Goal: Submit feedback/report problem: Submit feedback/report problem

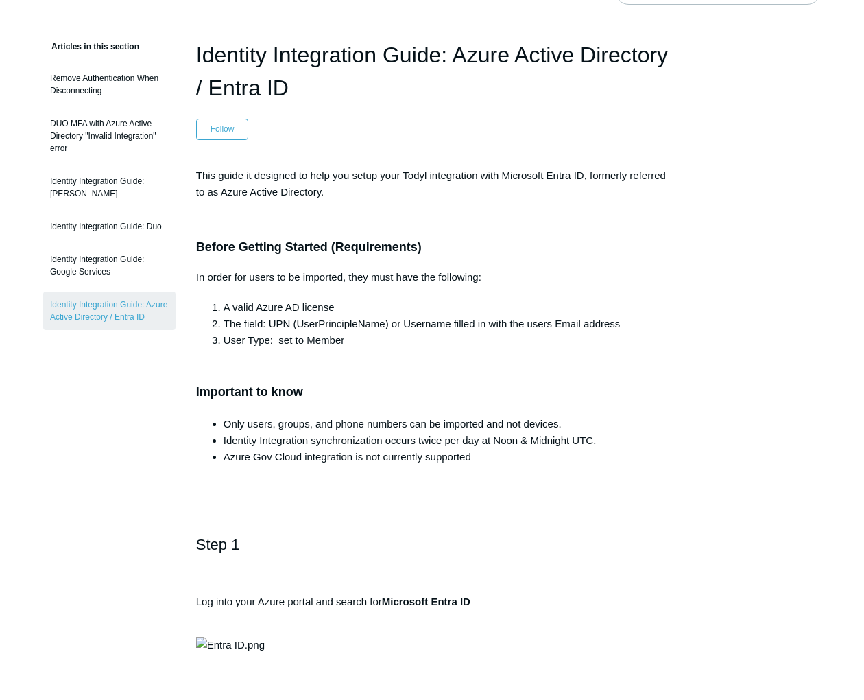
scroll to position [212, 0]
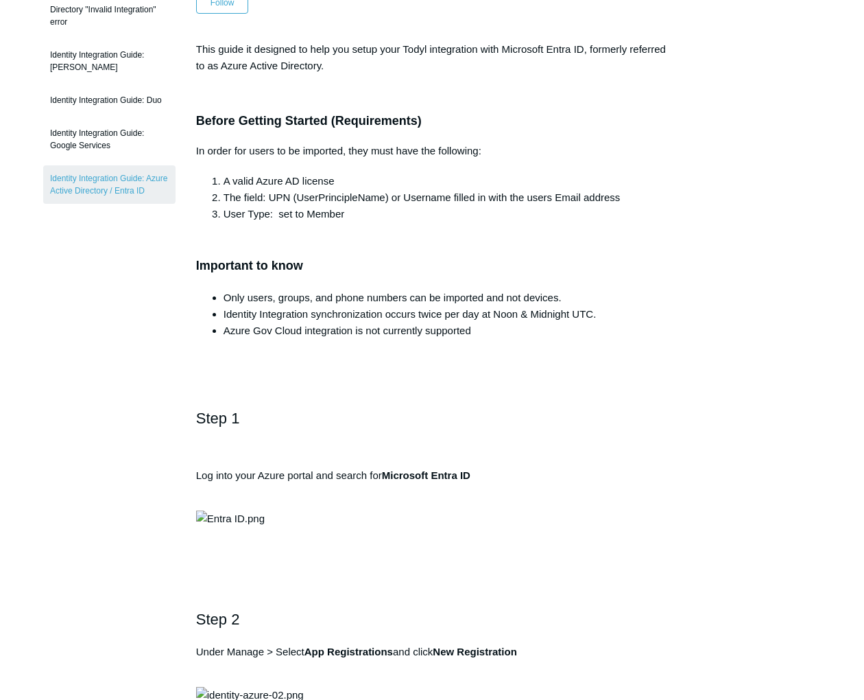
click at [399, 308] on li "Identity Integration synchronization occurs twice per day at Noon & Midnight UT…" at bounding box center [446, 314] width 445 height 16
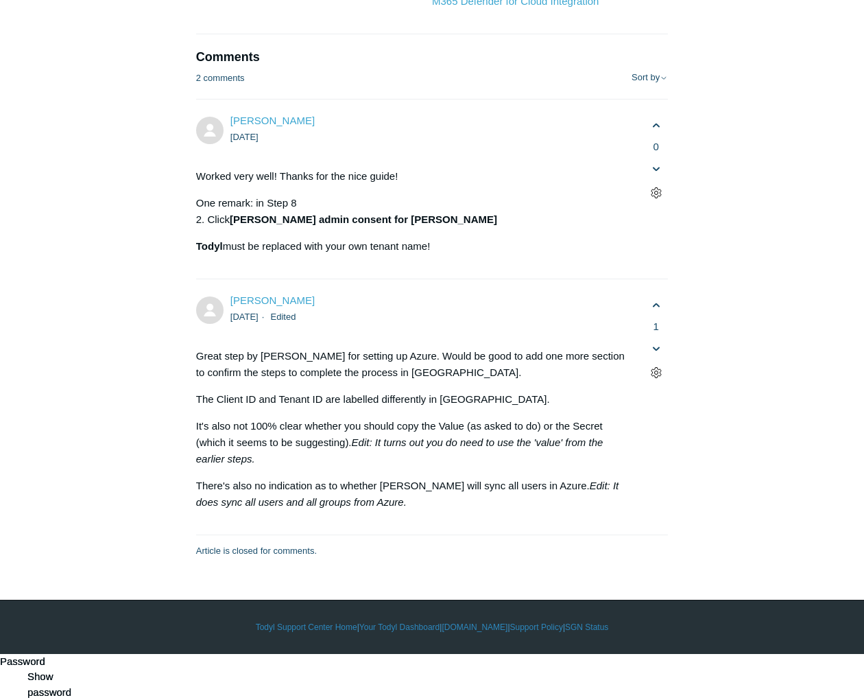
scroll to position [8436, 0]
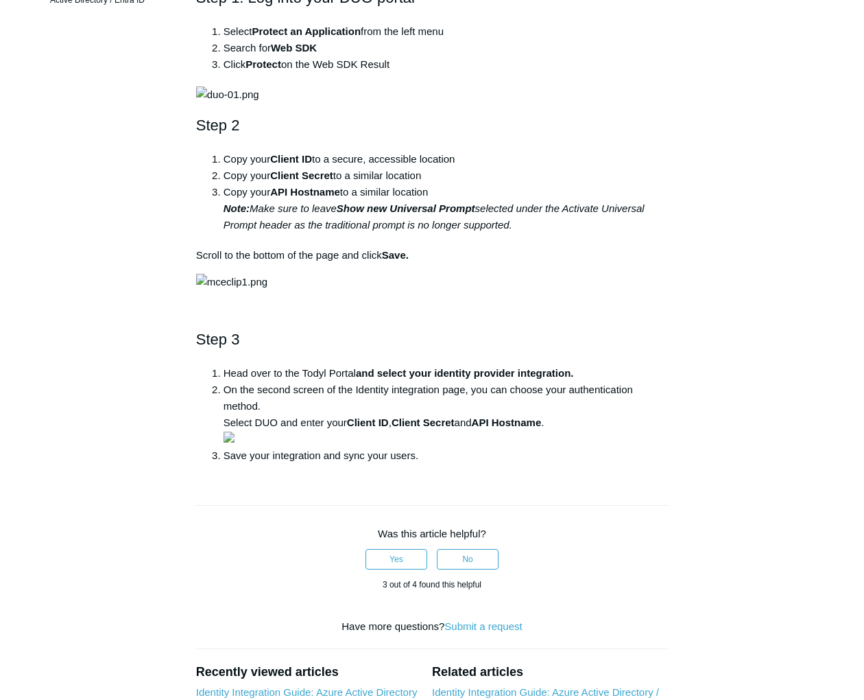
scroll to position [450, 0]
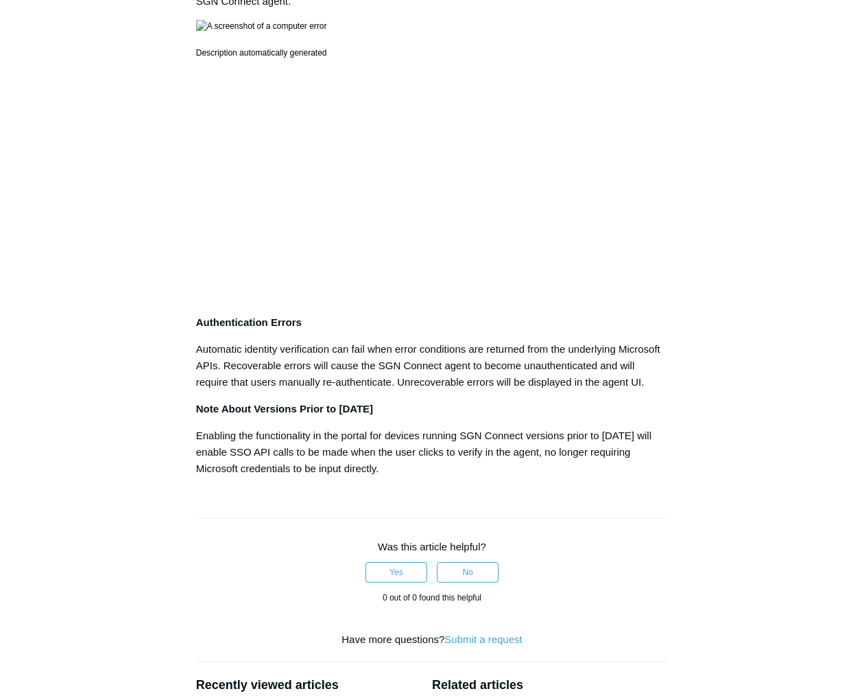
scroll to position [810, 0]
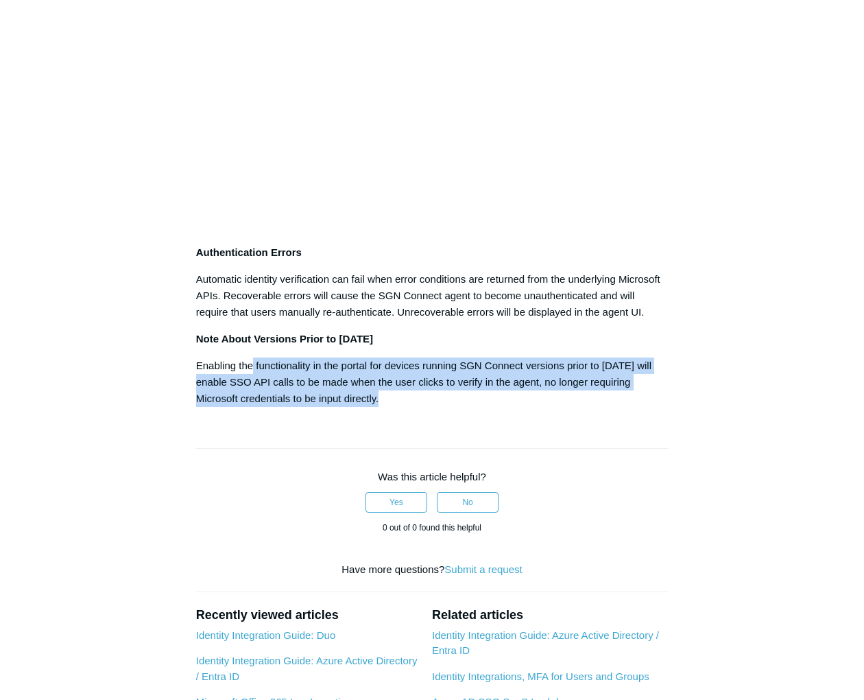
drag, startPoint x: 252, startPoint y: 372, endPoint x: 681, endPoint y: 404, distance: 430.0
click at [681, 404] on article "Microsoft Entra ID Single Sign-On Follow Not yet followed by anyone Overview SG…" at bounding box center [432, 102] width 513 height 1576
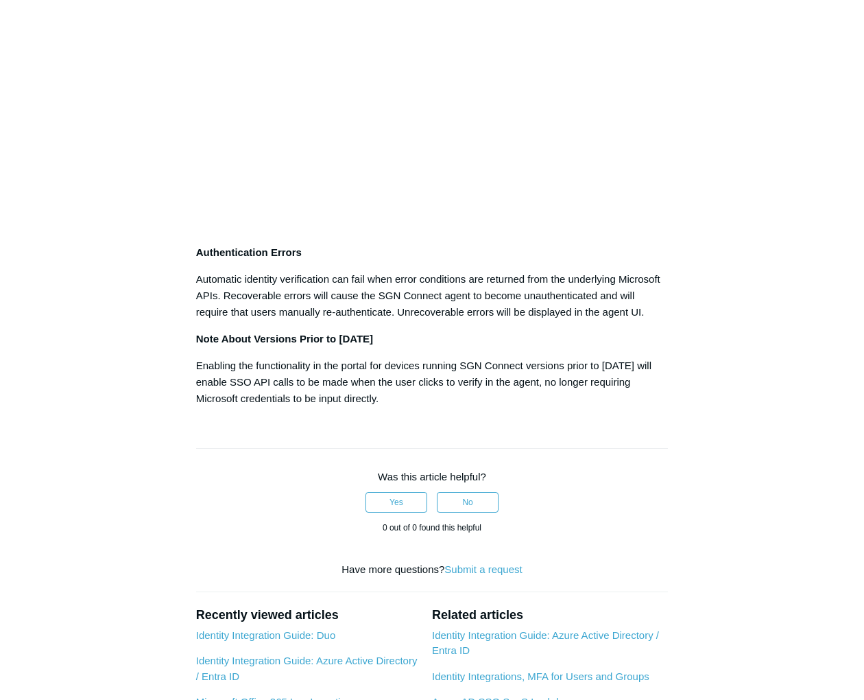
click at [461, 416] on article "Microsoft Entra ID Single Sign-On Follow Not yet followed by anyone Overview SG…" at bounding box center [432, 102] width 513 height 1576
click at [309, 368] on p "Enabling the functionality in the portal for devices running SGN Connect versio…" at bounding box center [432, 381] width 472 height 49
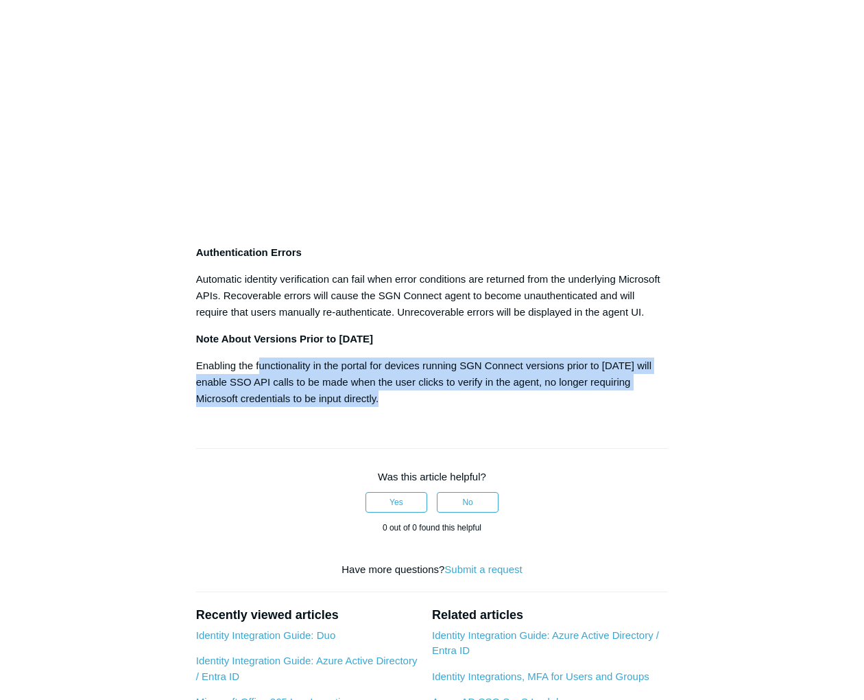
drag, startPoint x: 259, startPoint y: 368, endPoint x: 641, endPoint y: 403, distance: 383.8
click at [641, 403] on p "Enabling the functionality in the portal for devices running SGN Connect versio…" at bounding box center [432, 381] width 472 height 49
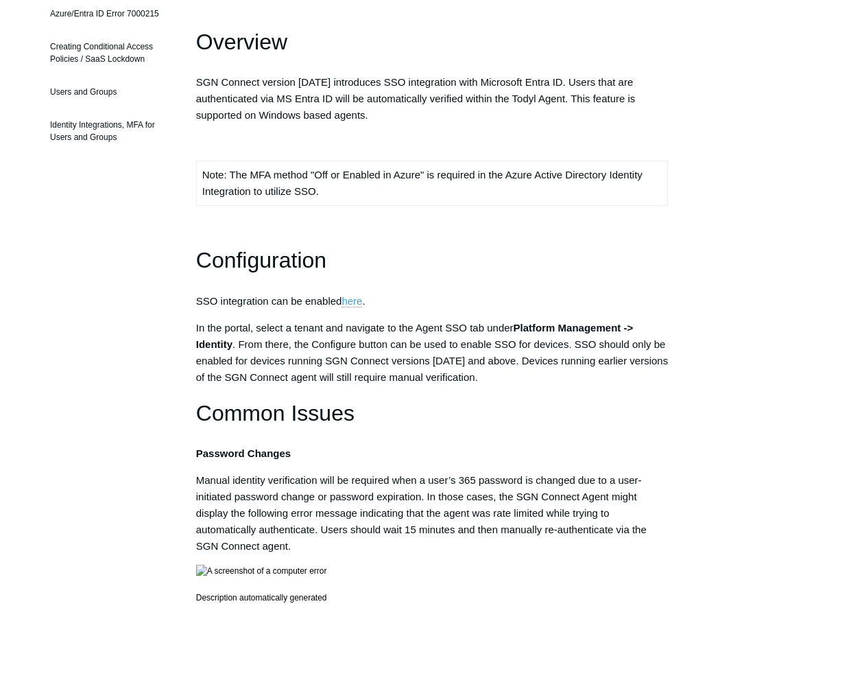
scroll to position [54, 0]
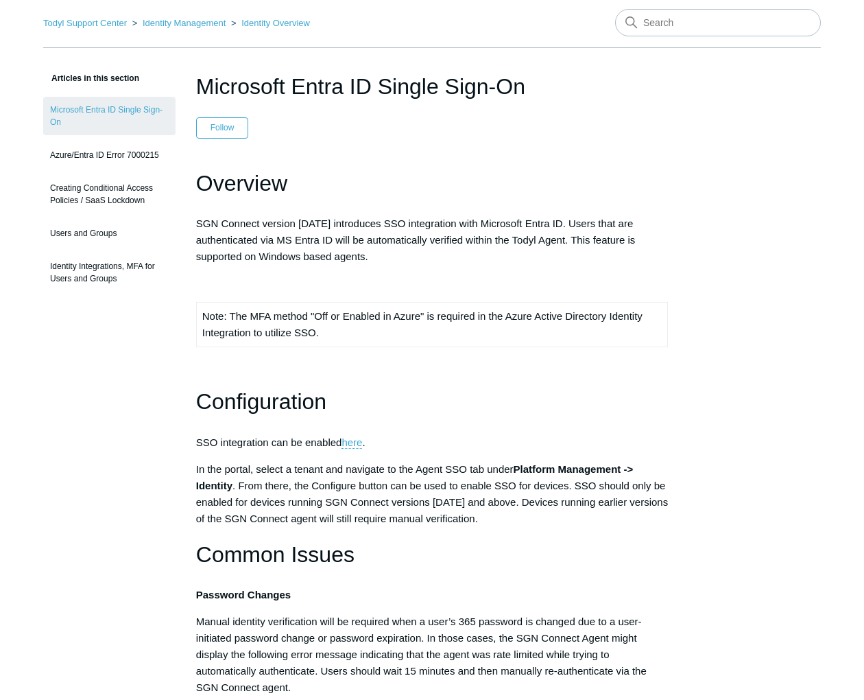
drag, startPoint x: 248, startPoint y: 218, endPoint x: 535, endPoint y: 222, distance: 286.8
click at [534, 222] on p "SGN Connect version 5.1.12 introduces SSO integration with Microsoft Entra ID. …" at bounding box center [432, 239] width 472 height 49
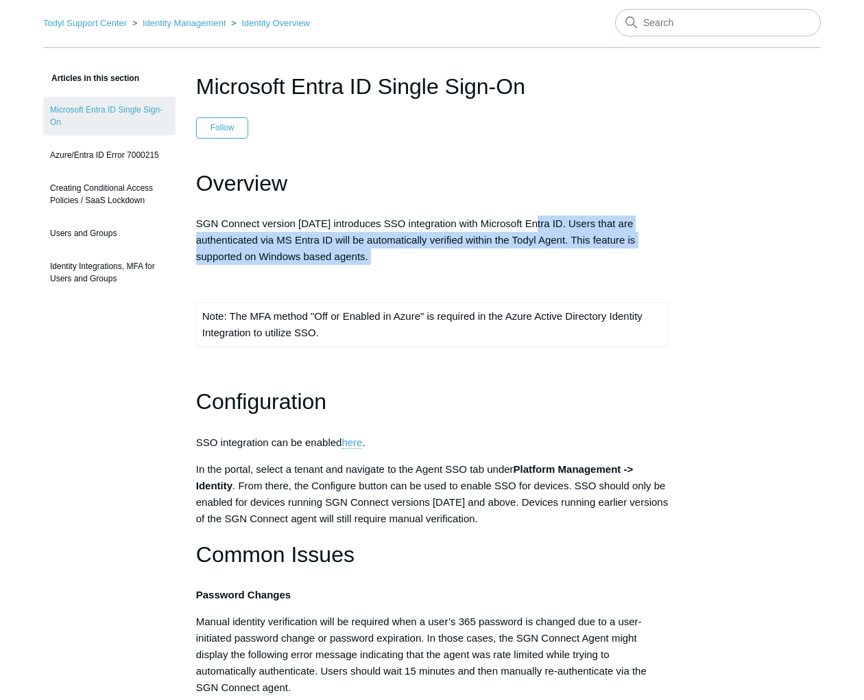
drag, startPoint x: 535, startPoint y: 222, endPoint x: 379, endPoint y: 268, distance: 162.8
click at [379, 268] on div "Overview SGN Connect version 5.1.12 introduces SSO integration with Microsoft E…" at bounding box center [432, 665] width 472 height 998
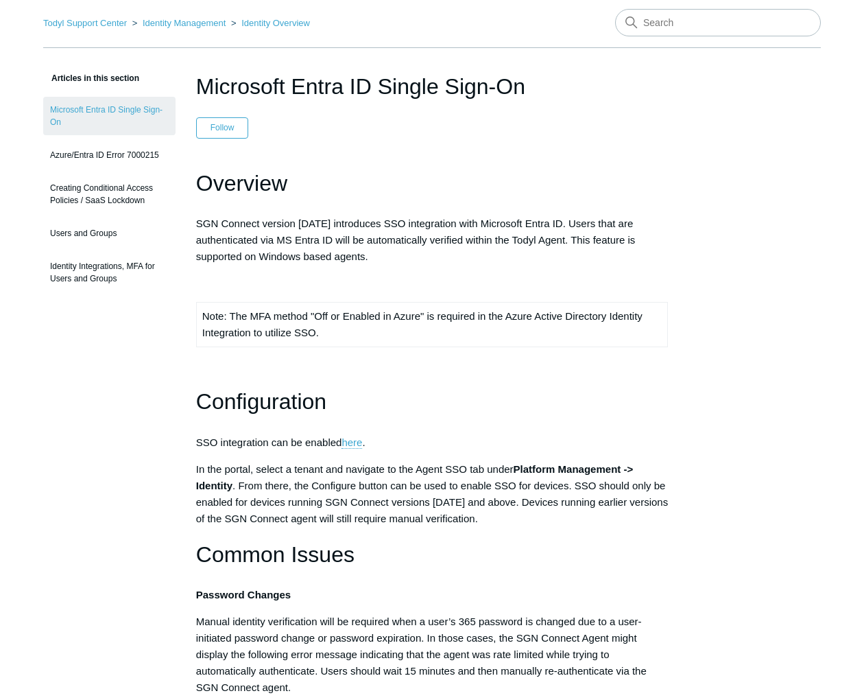
click at [361, 337] on td "Note: The MFA method "Off or Enabled in Azure" is required in the Azure Active …" at bounding box center [431, 325] width 471 height 45
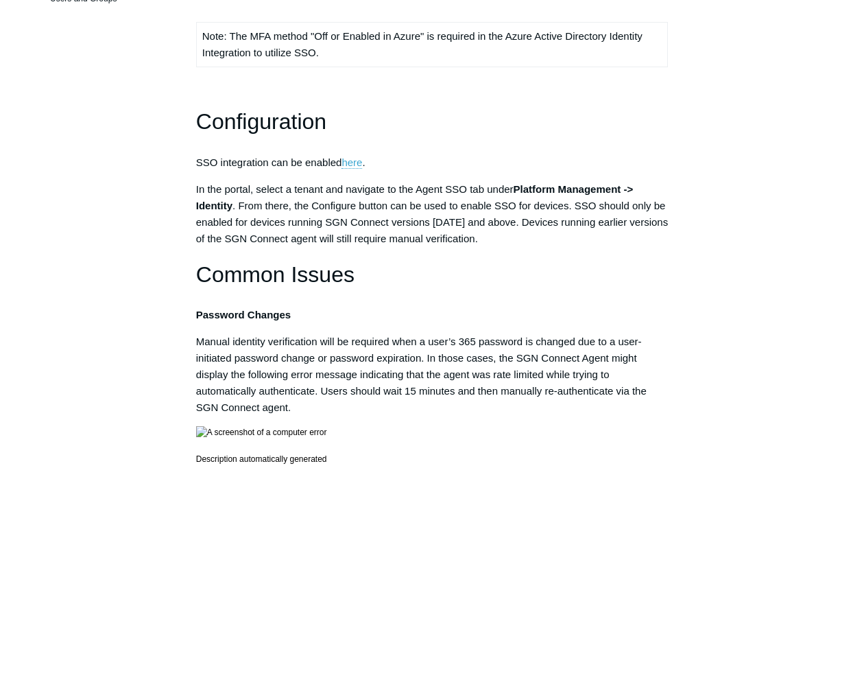
scroll to position [343, 0]
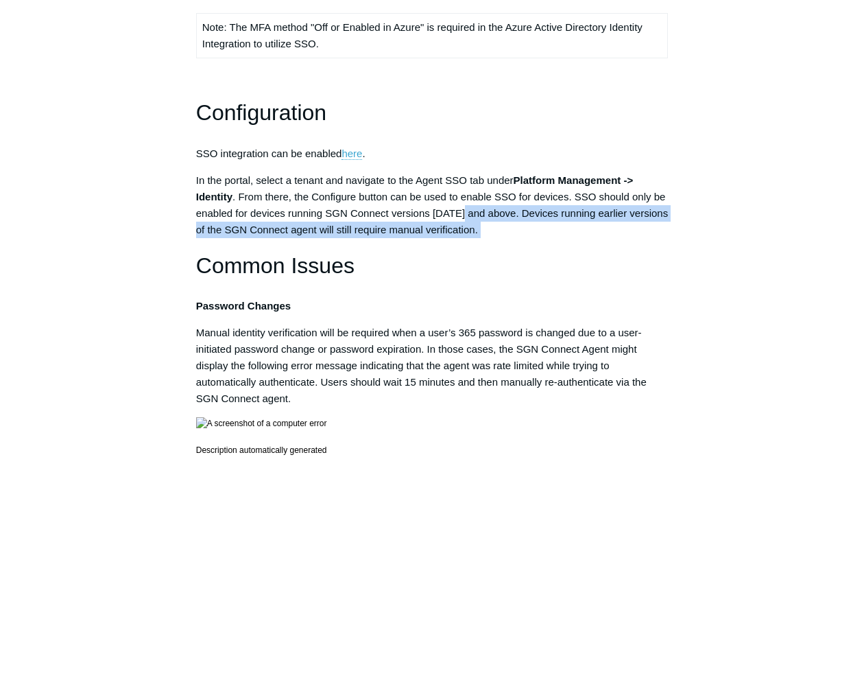
drag, startPoint x: 476, startPoint y: 214, endPoint x: 616, endPoint y: 239, distance: 142.2
click at [616, 239] on div "Overview SGN Connect version 5.1.12 introduces SSO integration with Microsoft E…" at bounding box center [432, 376] width 472 height 998
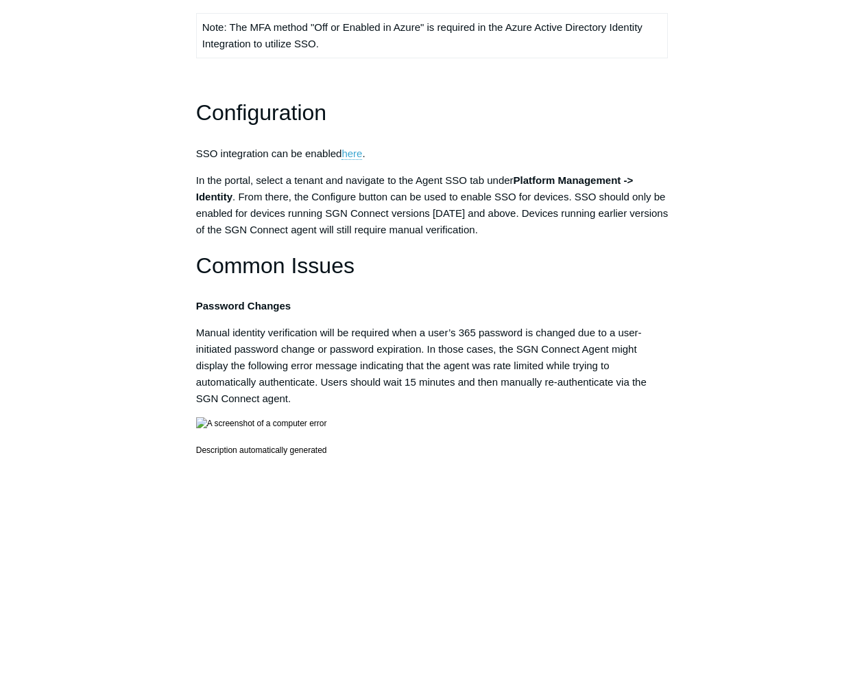
click at [453, 300] on p "Password Changes" at bounding box center [432, 306] width 472 height 16
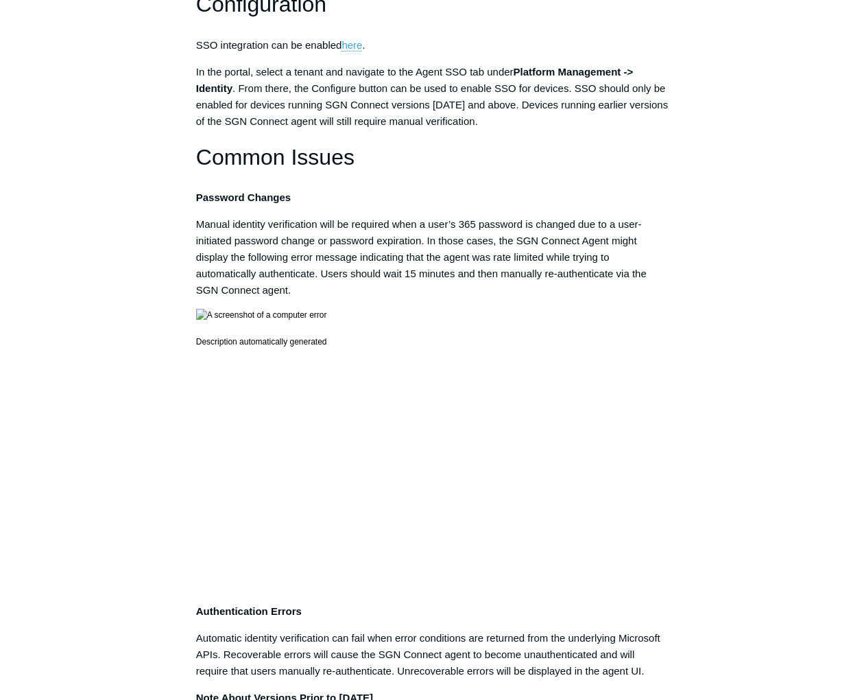
scroll to position [506, 0]
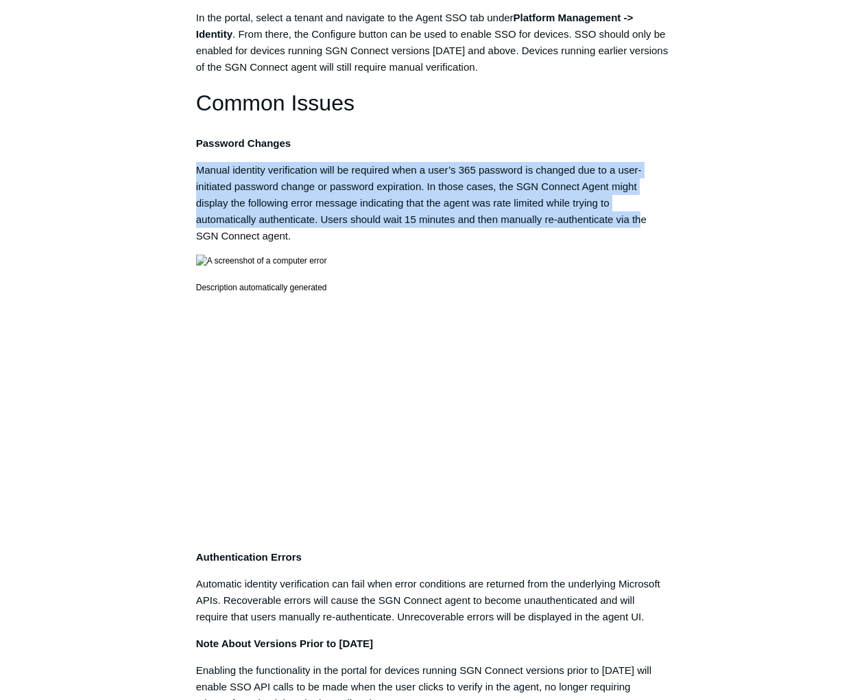
drag, startPoint x: 219, startPoint y: 162, endPoint x: 646, endPoint y: 224, distance: 431.2
click at [646, 224] on div "Overview SGN Connect version 5.1.12 introduces SSO integration with Microsoft E…" at bounding box center [432, 214] width 472 height 998
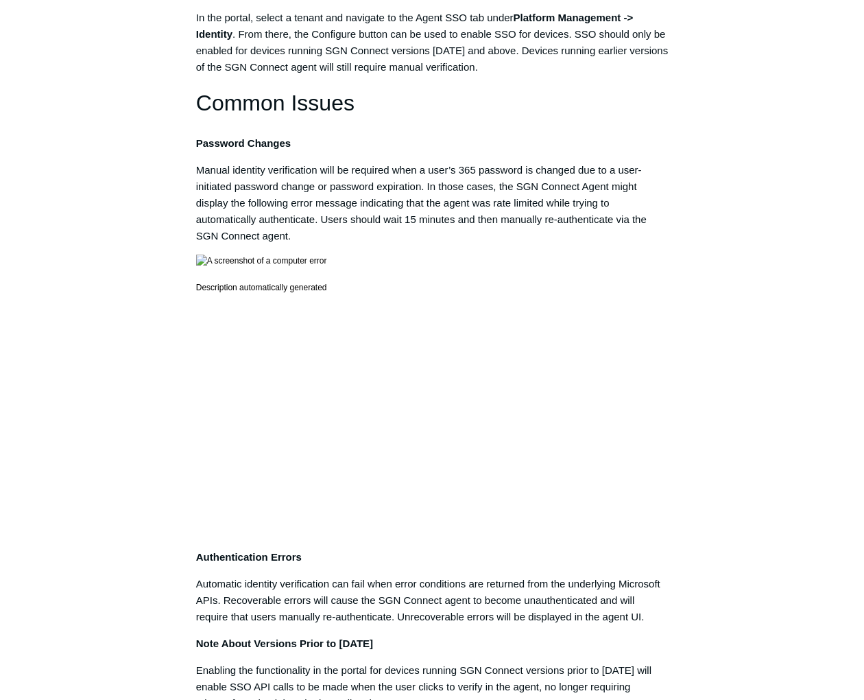
click at [647, 244] on p "Manual identity verification will be required when a user’s 365 password is cha…" at bounding box center [432, 203] width 472 height 82
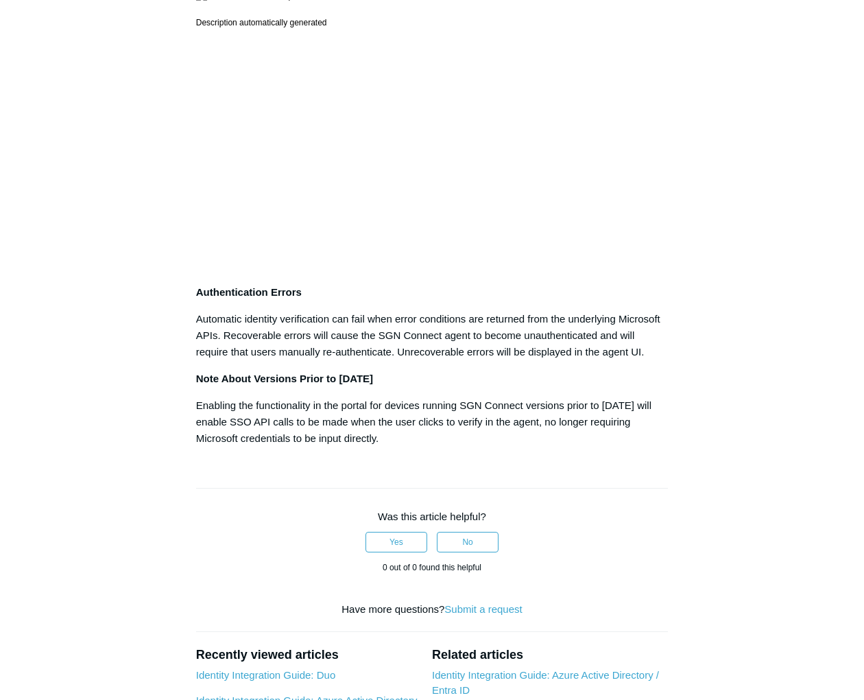
scroll to position [788, 0]
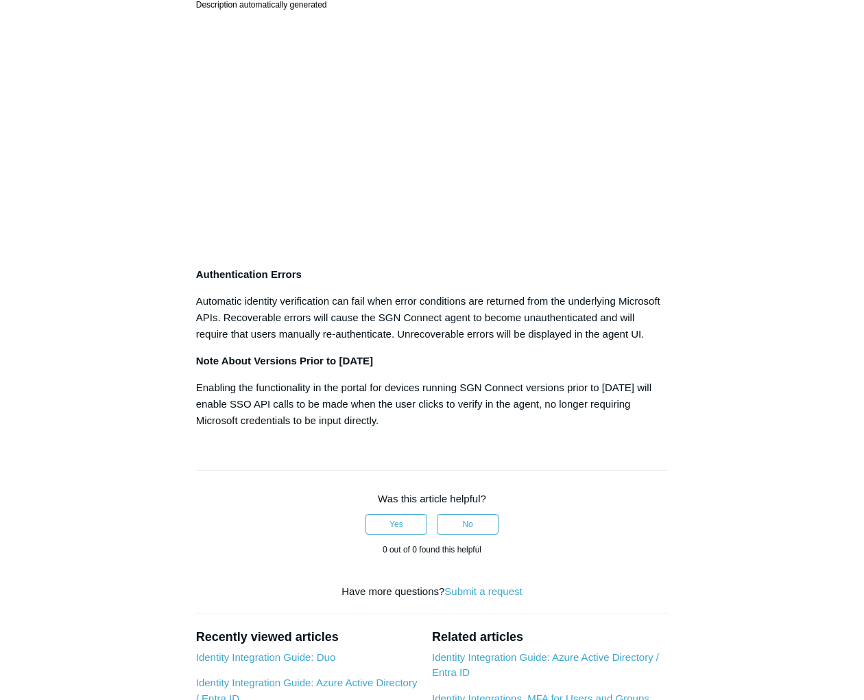
click at [698, 315] on div "Articles in this section Microsoft Entra ID Single Sign-On Azure/Entra ID Error…" at bounding box center [432, 124] width 778 height 1576
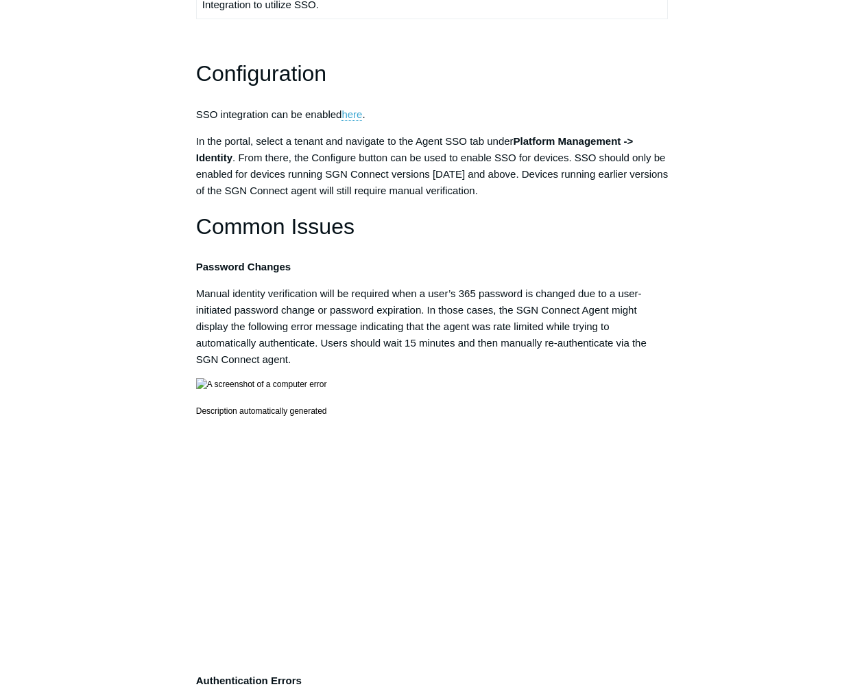
scroll to position [0, 0]
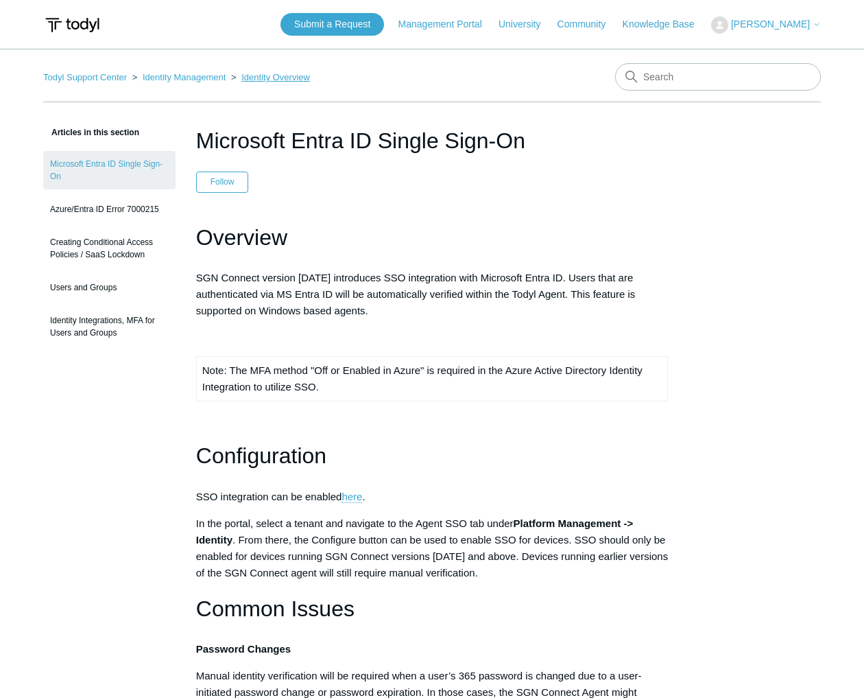
click at [259, 82] on link "Identity Overview" at bounding box center [275, 77] width 69 height 10
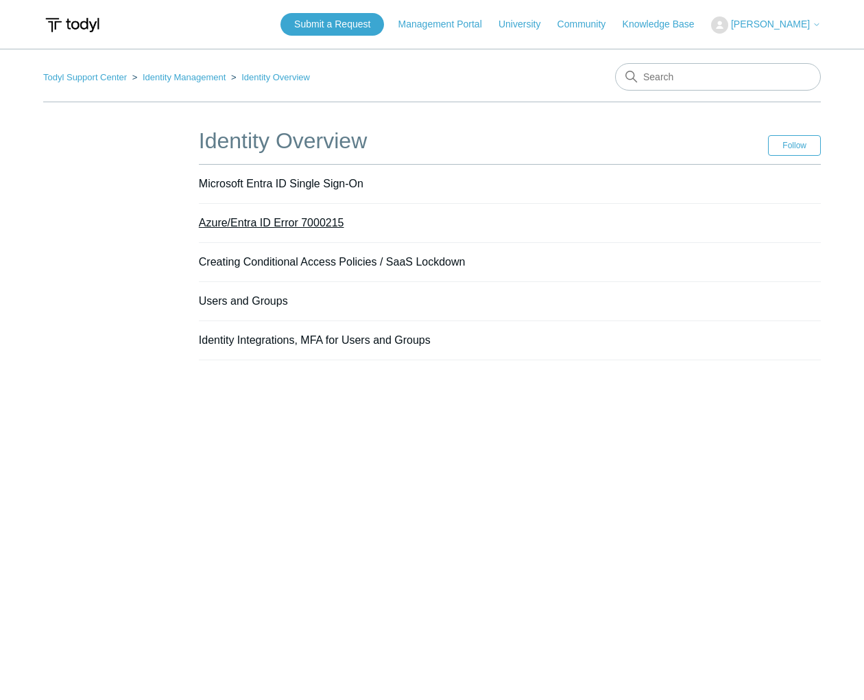
click at [295, 220] on link "Azure/Entra ID Error 7000215" at bounding box center [271, 223] width 145 height 12
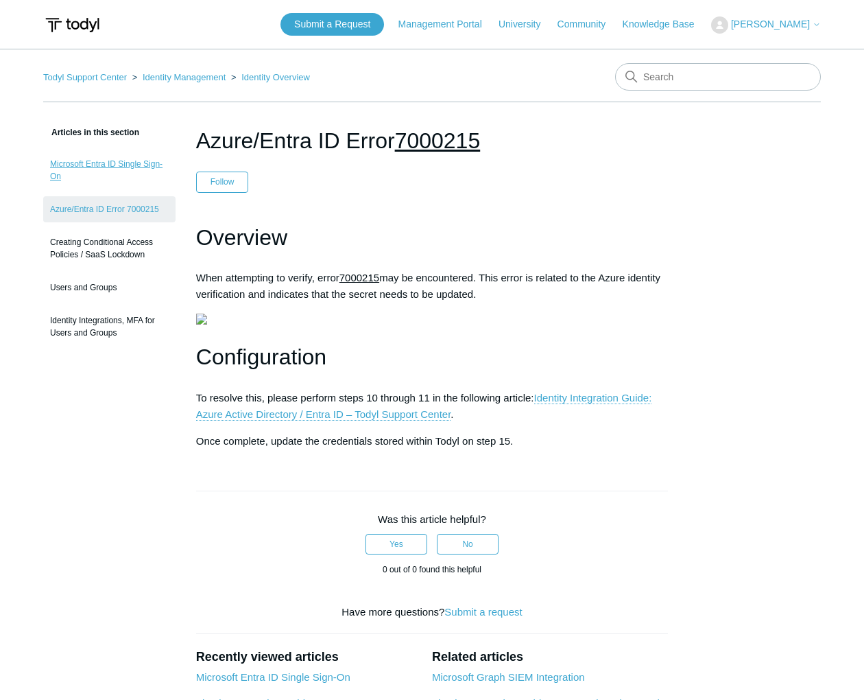
click at [125, 166] on link "Microsoft Entra ID Single Sign-On" at bounding box center [109, 170] width 132 height 38
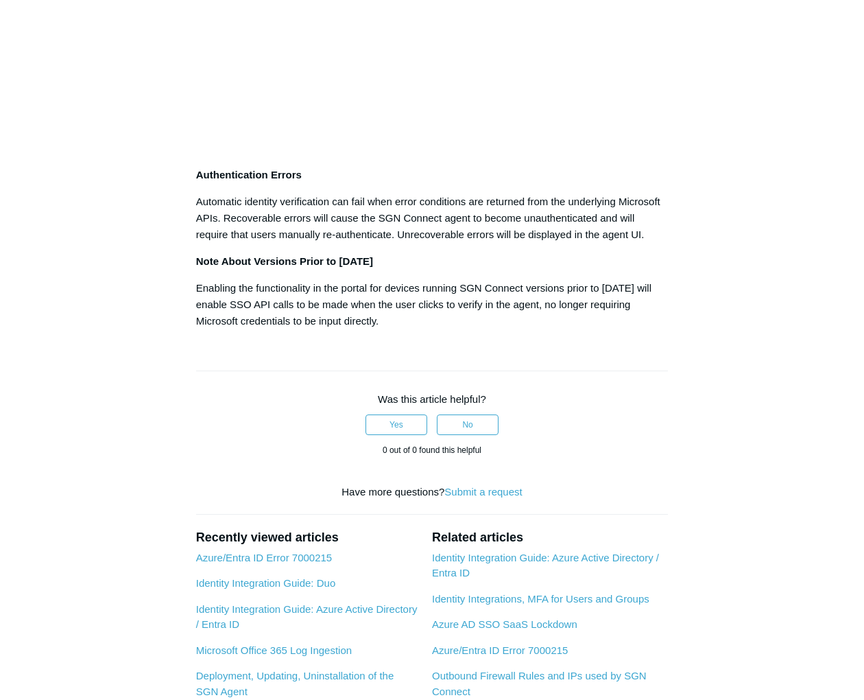
scroll to position [871, 0]
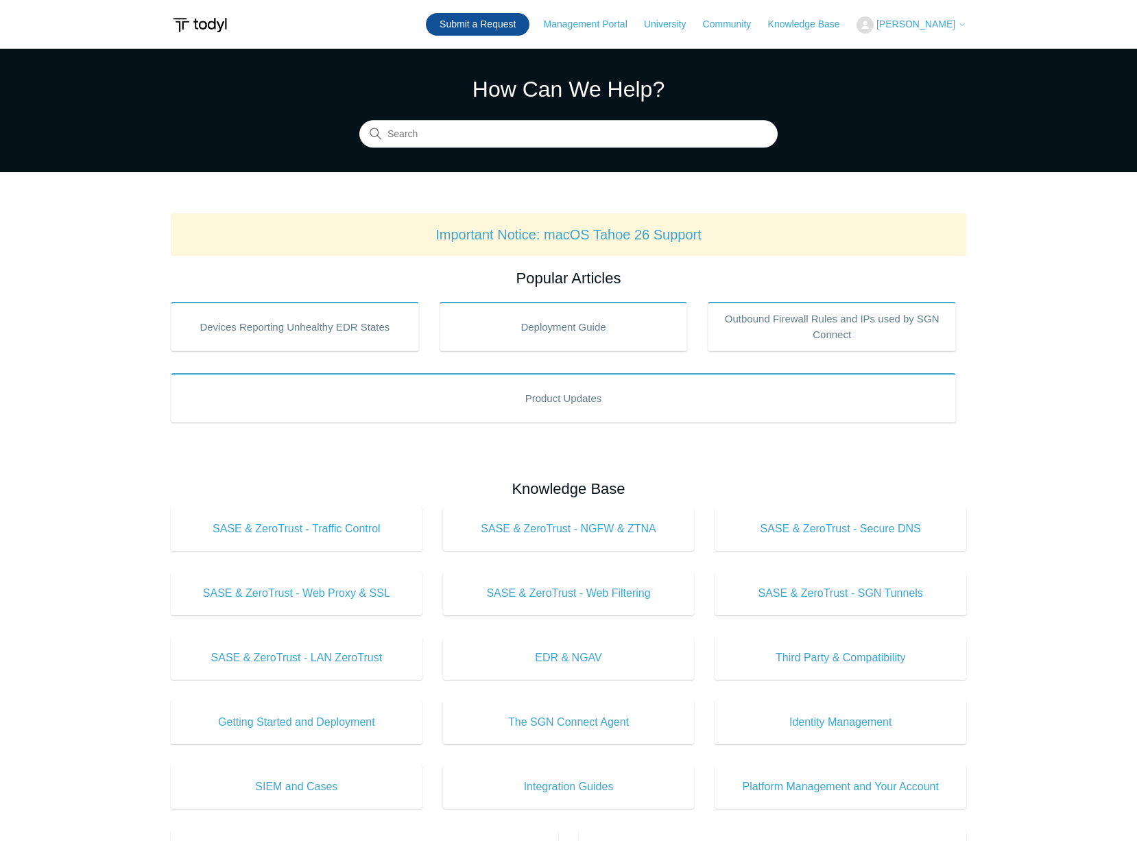
click at [473, 17] on link "Submit a Request" at bounding box center [478, 24] width 104 height 23
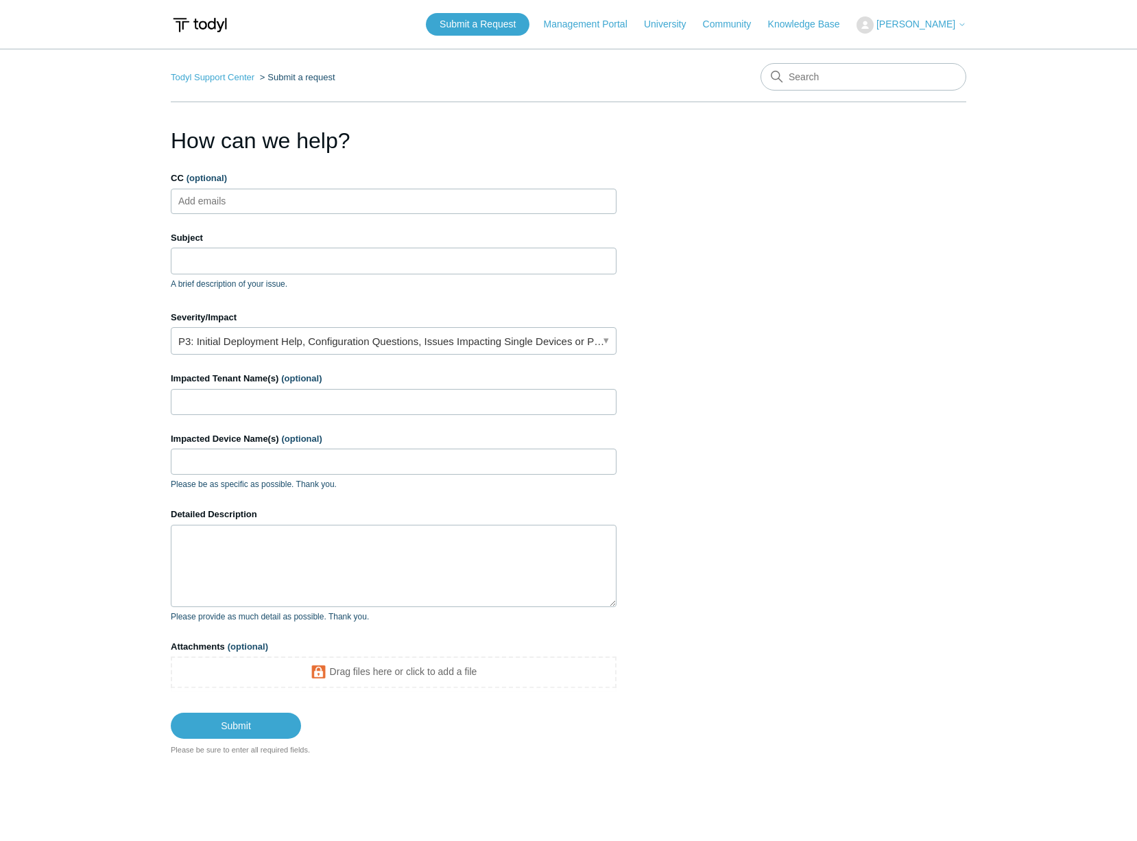
click at [293, 204] on ul "Add emails" at bounding box center [394, 201] width 446 height 25
click at [275, 265] on input "Subject" at bounding box center [394, 261] width 446 height 26
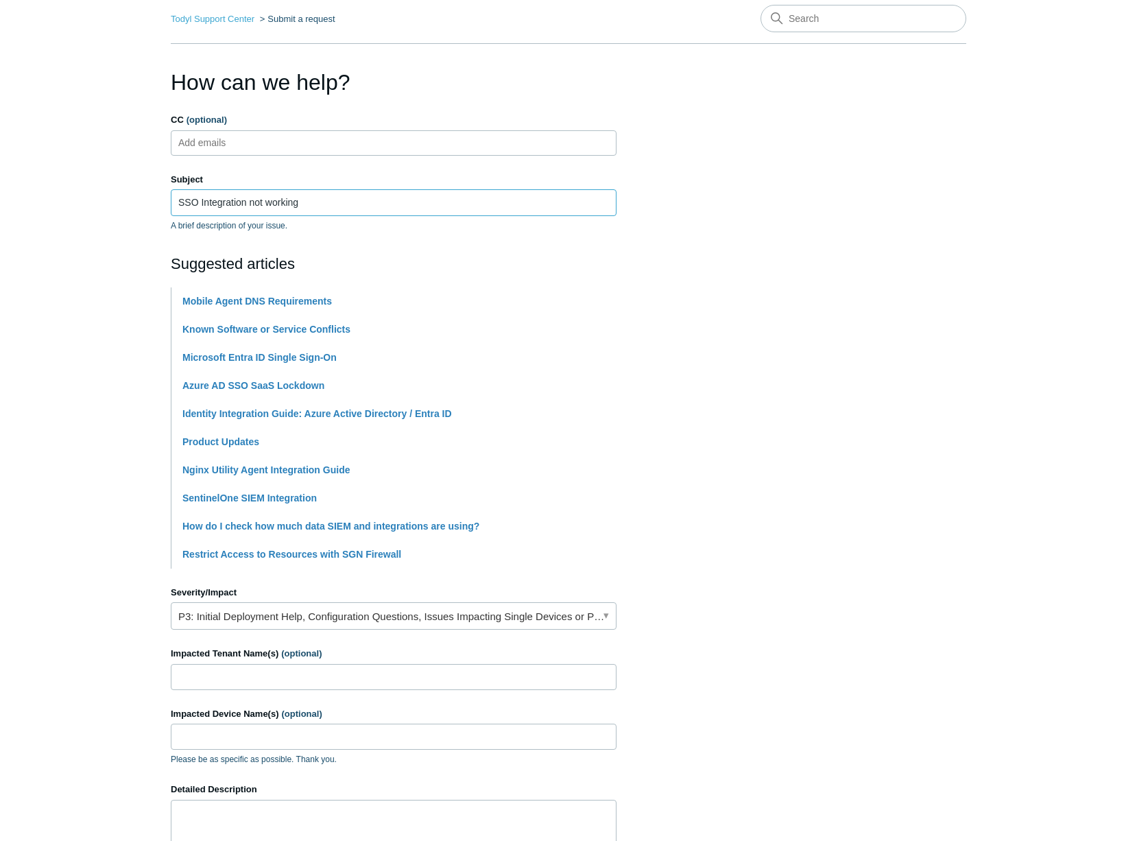
scroll to position [207, 0]
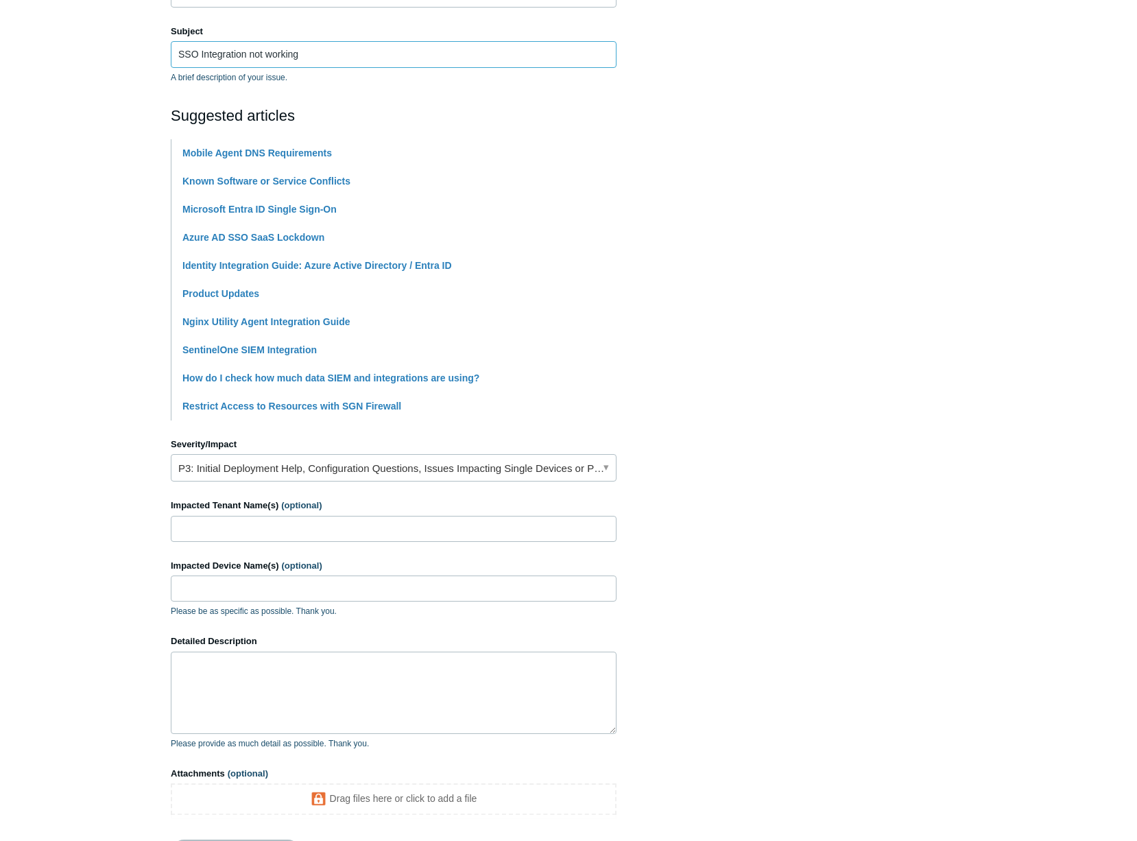
click at [177, 50] on input "SSO Integration not working" at bounding box center [394, 54] width 446 height 26
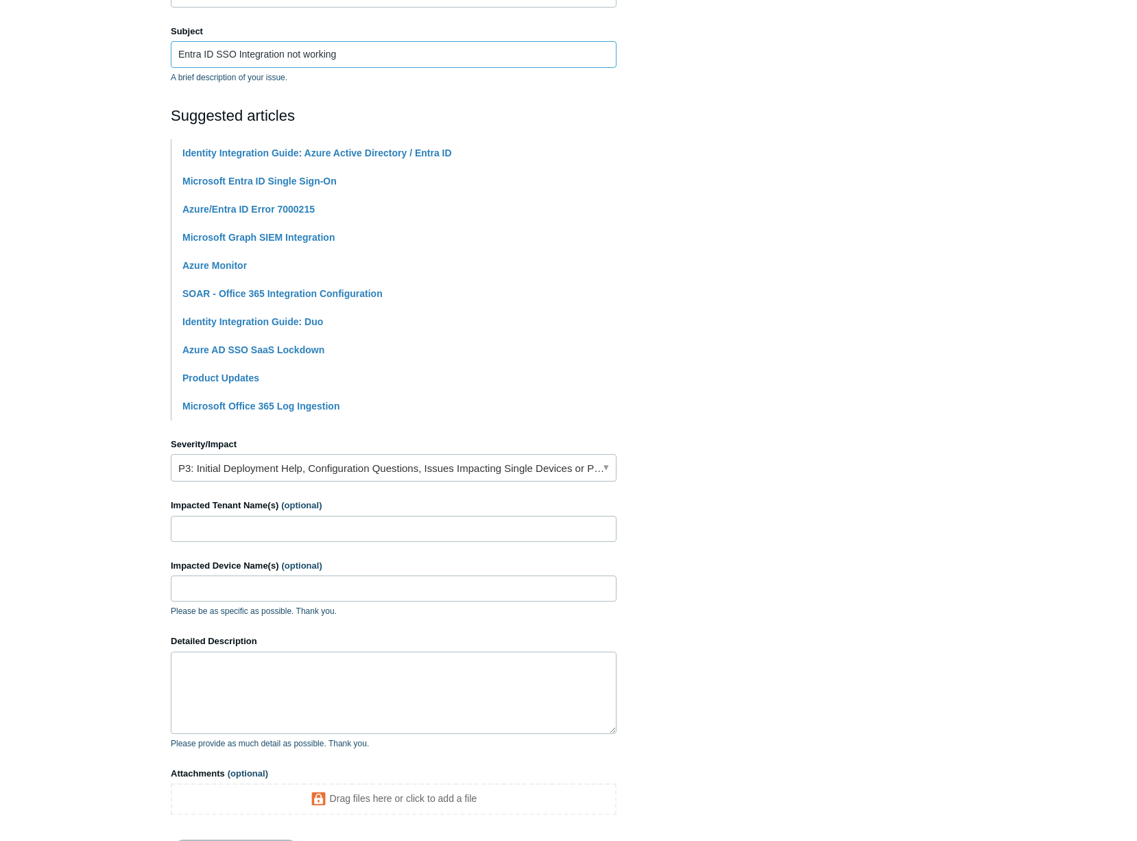
type input "Entra ID SSO Integration not working"
click at [294, 526] on input "Impacted Tenant Name(s) (optional)" at bounding box center [394, 529] width 446 height 26
click at [309, 587] on input "Impacted Device Name(s) (optional)" at bounding box center [394, 589] width 446 height 26
click at [244, 525] on input "Impacted Tenant Name(s) (optional)" at bounding box center [394, 529] width 446 height 26
type input "All, but an example is EIS-J8CVM34"
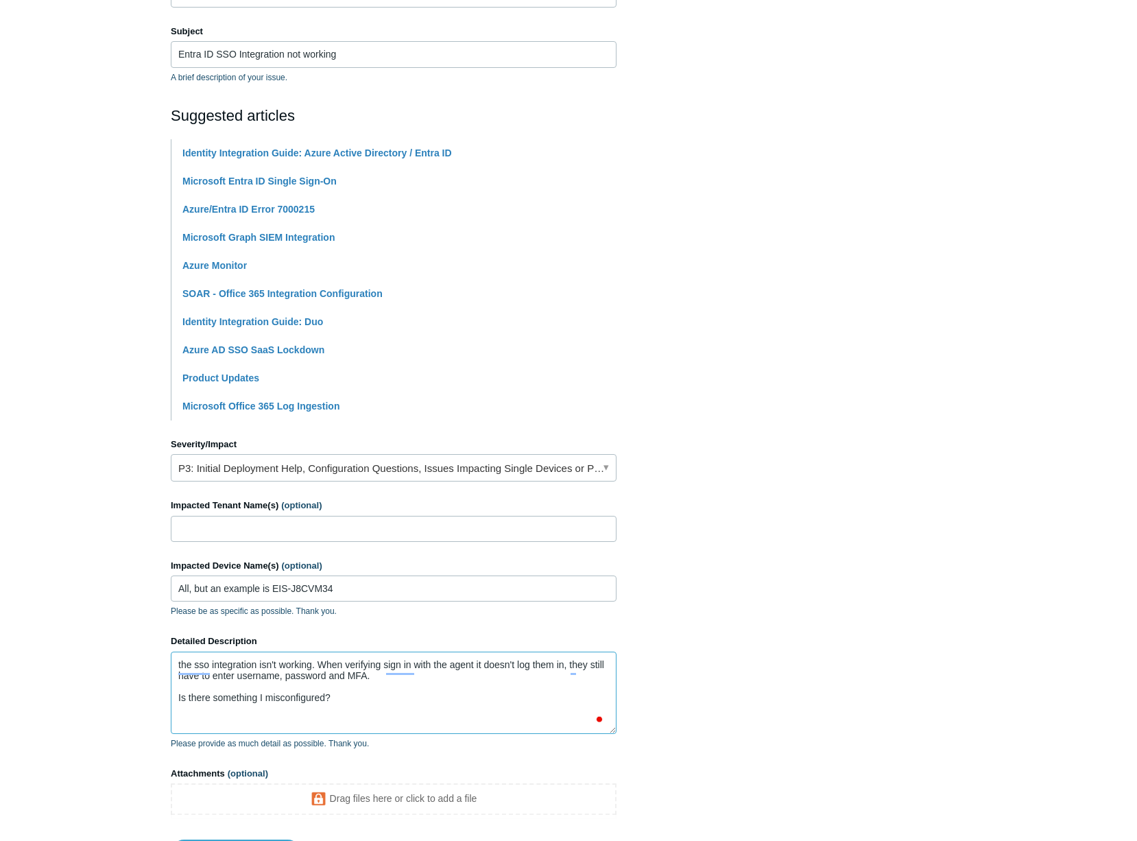
scroll to position [331, 0]
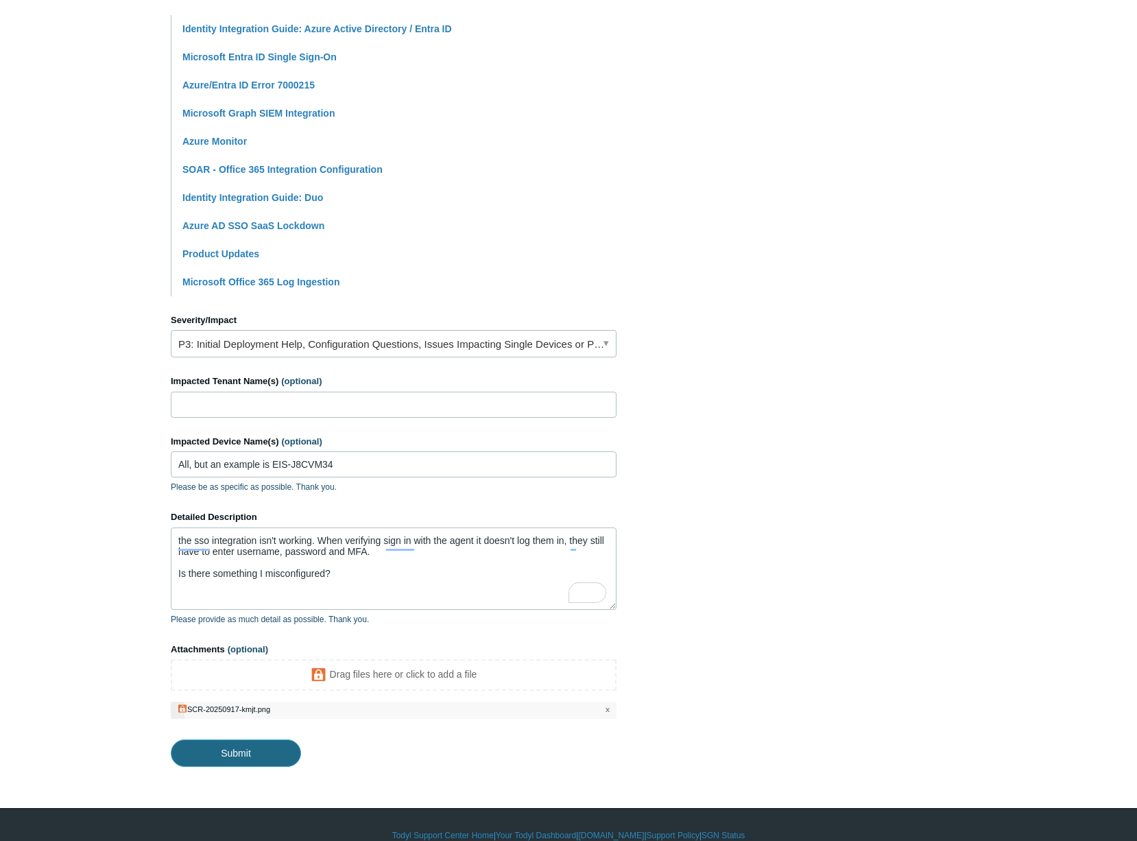
click at [266, 759] on input "Submit" at bounding box center [236, 753] width 130 height 27
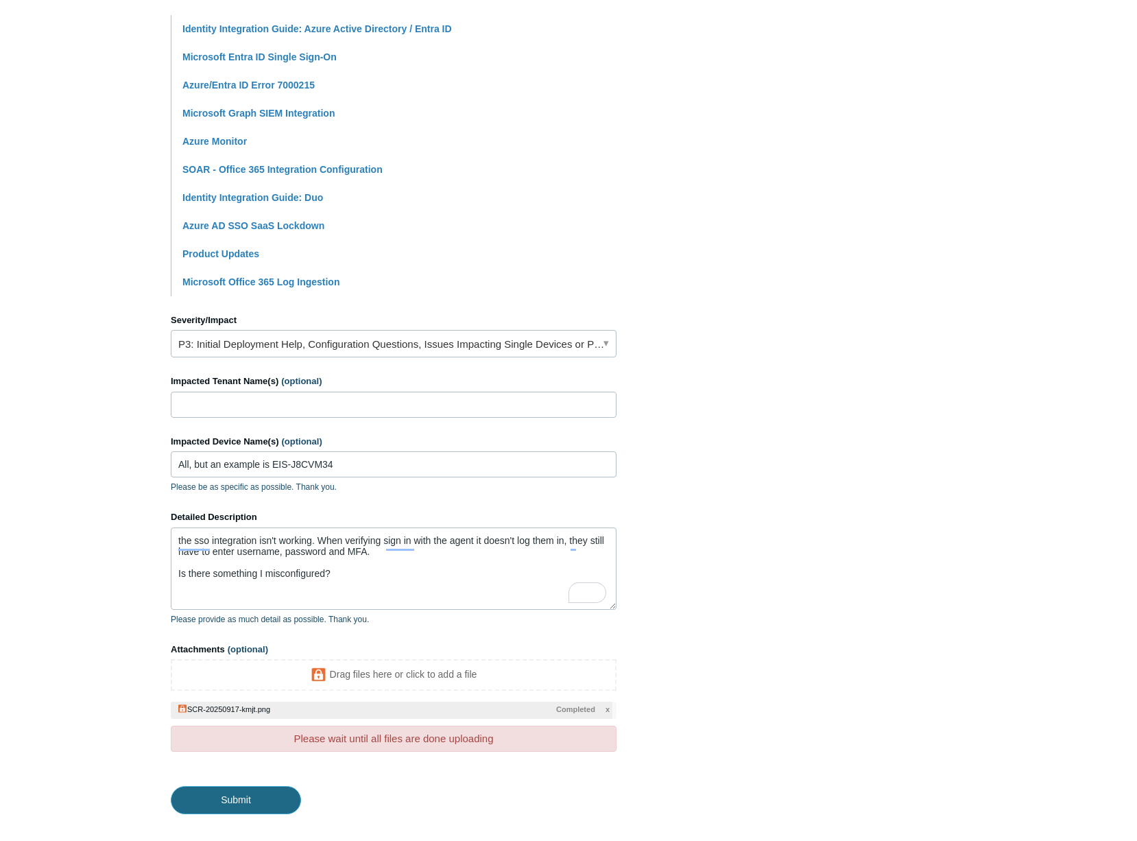
click at [249, 803] on input "Submit" at bounding box center [236, 799] width 130 height 27
type textarea "the sso integration isn't working. When verifying sign in with the agent it doe…"
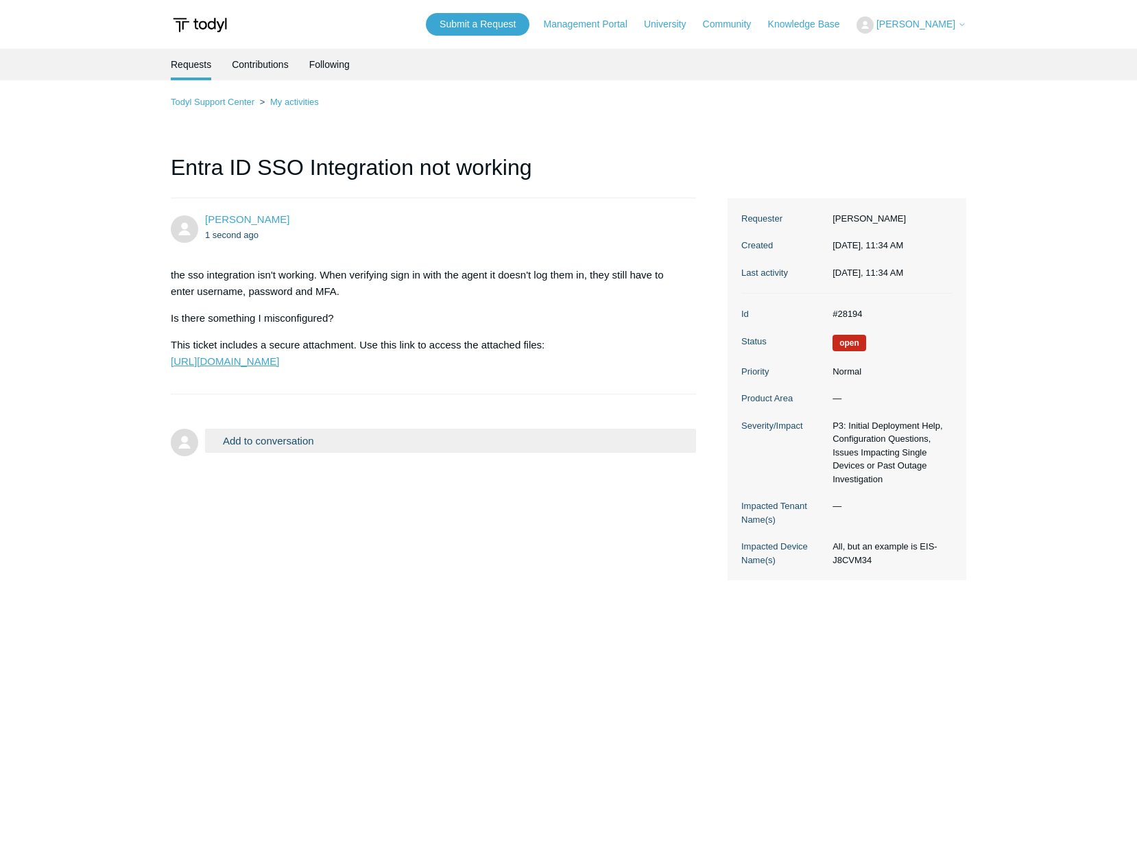
click at [279, 367] on link "https://todyl.sendsafely.com/receive/?thread=EU8S-0151&packageCode=utNA30FeqyVM…" at bounding box center [225, 361] width 108 height 12
click at [527, 73] on ul "Requests Contributions Following" at bounding box center [569, 65] width 796 height 32
click at [228, 106] on link "Todyl Support Center" at bounding box center [213, 102] width 84 height 10
